Goal: Transaction & Acquisition: Purchase product/service

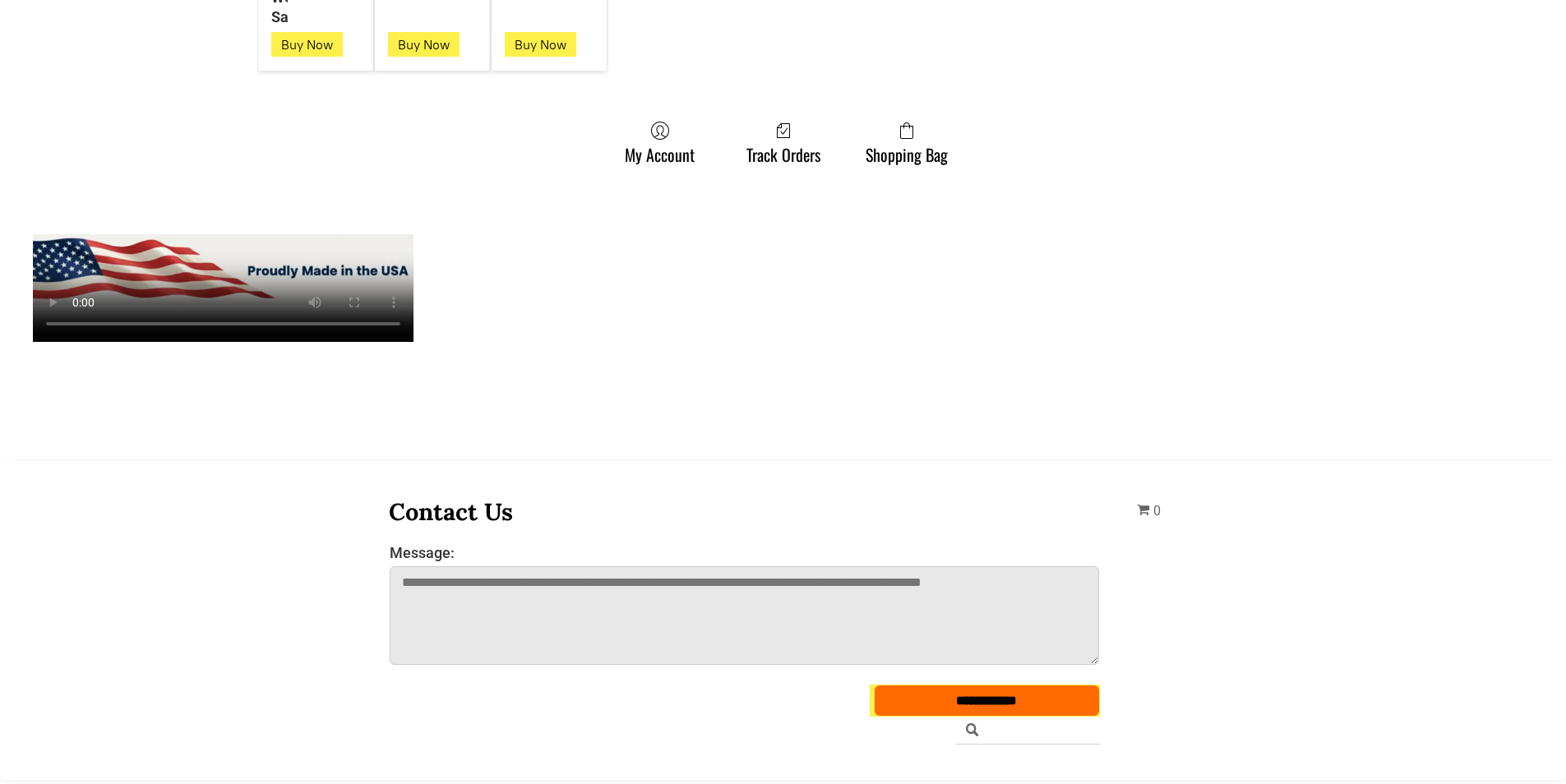
scroll to position [4765, 0]
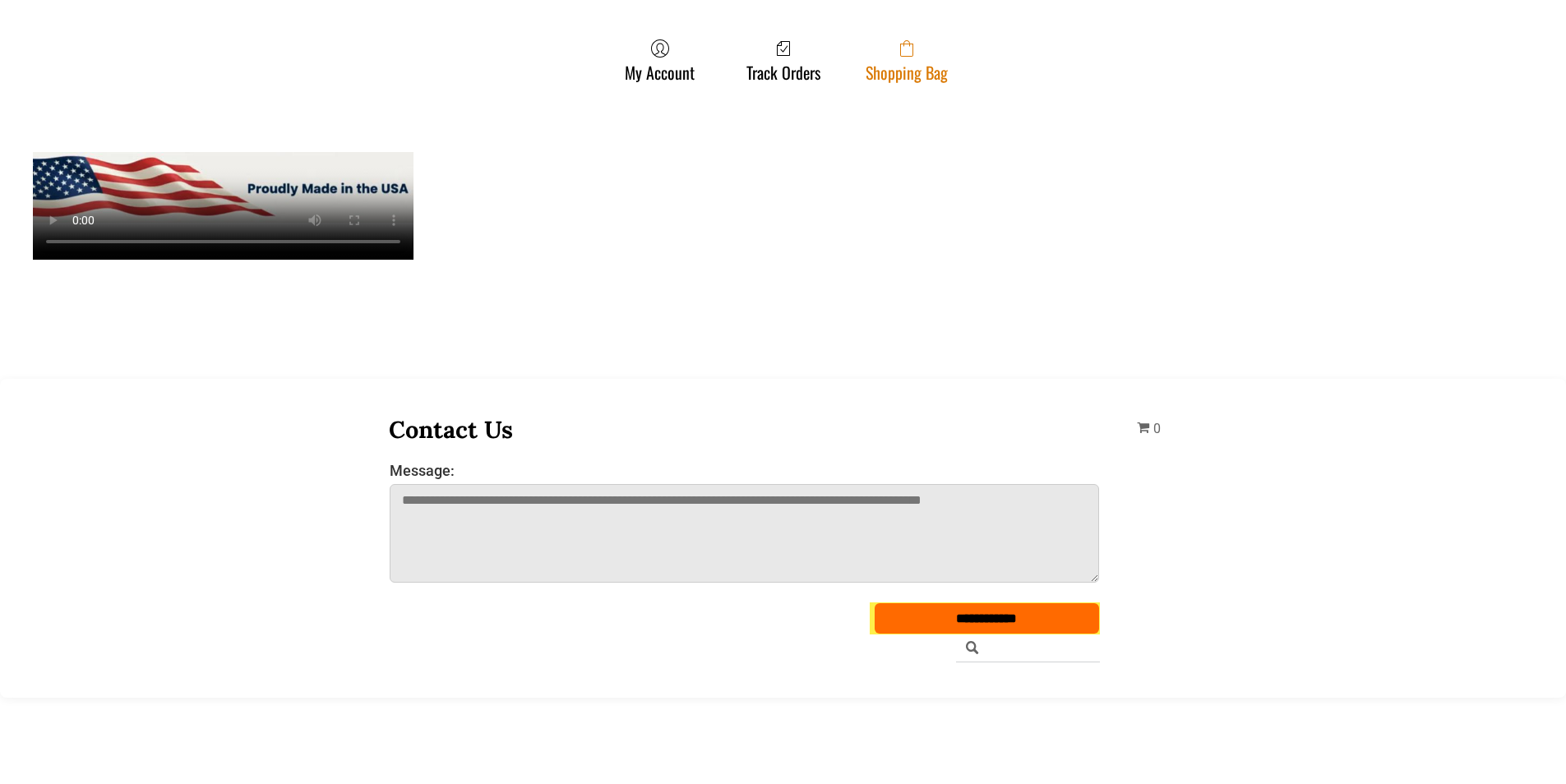
click at [903, 57] on icon at bounding box center [906, 50] width 13 height 13
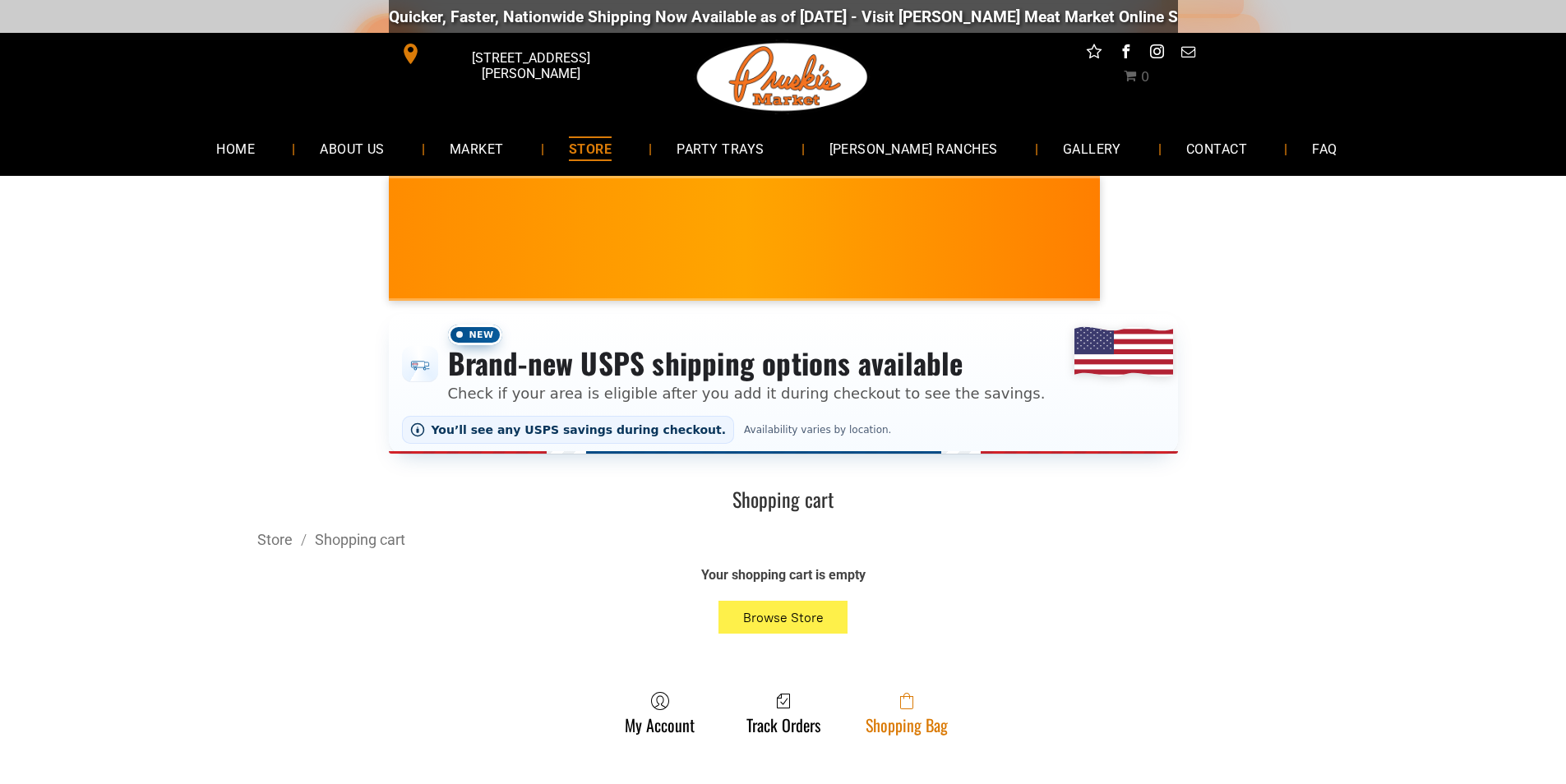
click at [907, 723] on link "Shopping Bag" at bounding box center [906, 713] width 99 height 44
click at [870, 700] on span at bounding box center [906, 701] width 82 height 20
click at [912, 709] on icon at bounding box center [906, 702] width 13 height 13
